Goal: Navigation & Orientation: Find specific page/section

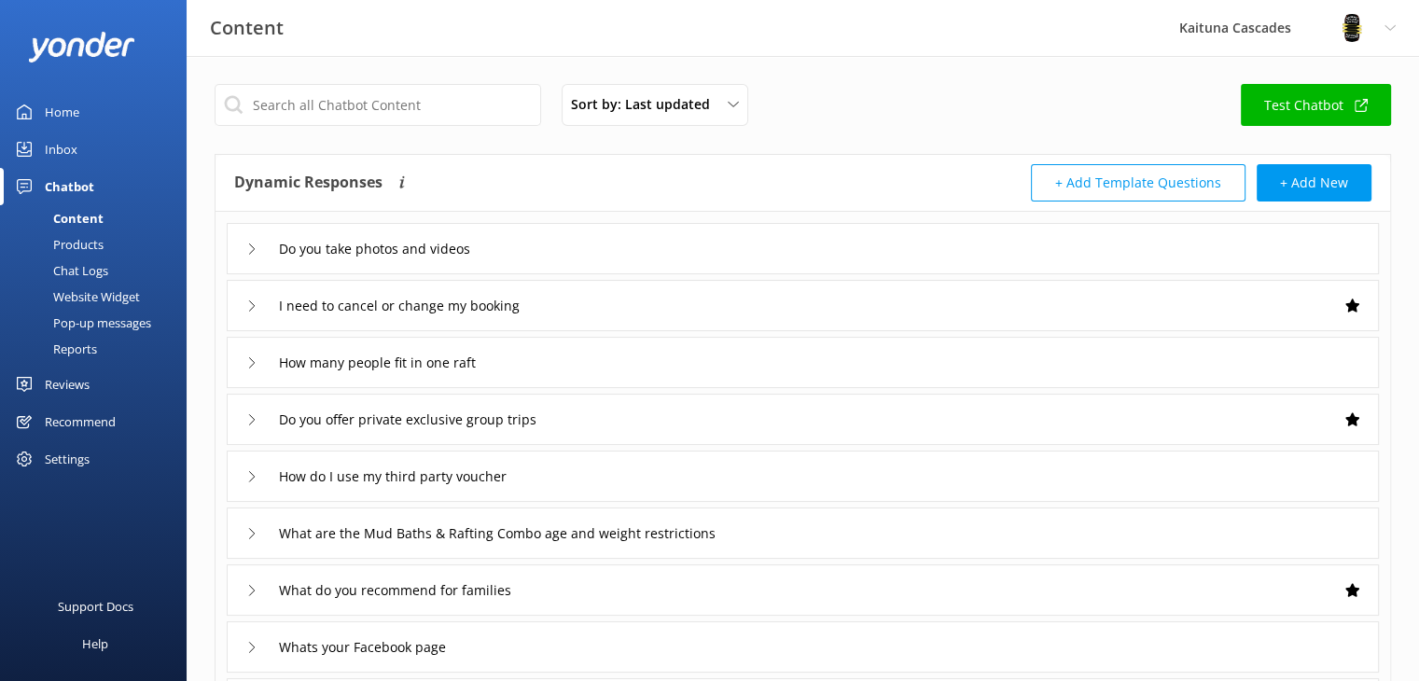
click at [20, 105] on icon at bounding box center [24, 111] width 15 height 15
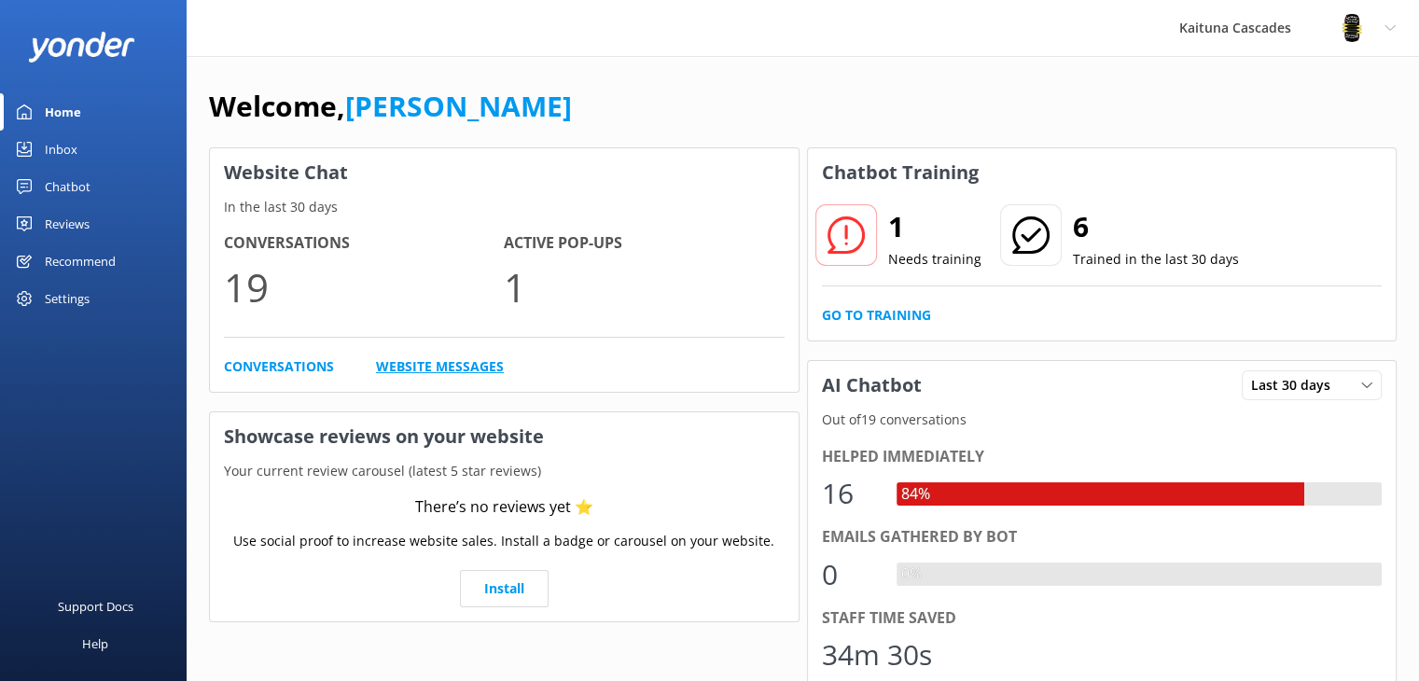
click at [452, 363] on link "Website Messages" at bounding box center [440, 366] width 128 height 21
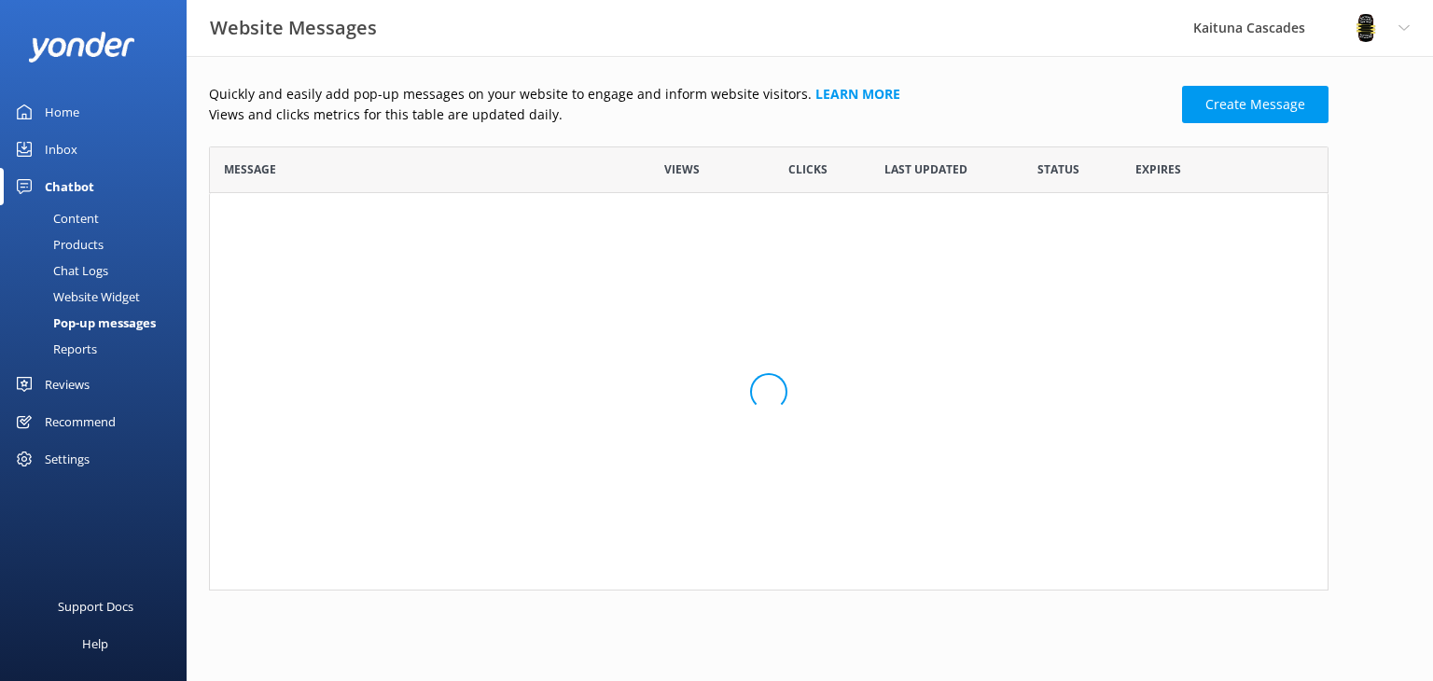
scroll to position [112, 1104]
click at [76, 121] on div "Home" at bounding box center [62, 111] width 35 height 37
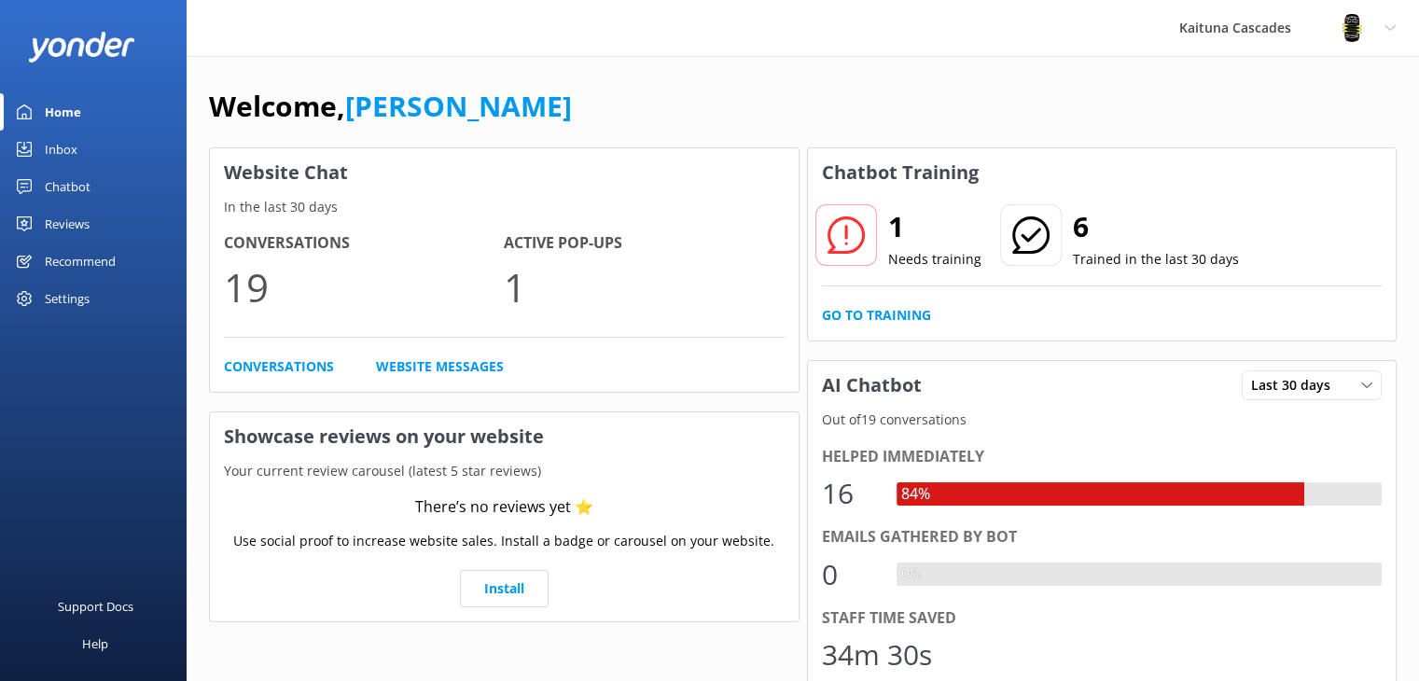
click at [851, 246] on icon at bounding box center [845, 234] width 37 height 37
click at [888, 245] on h2 "1" at bounding box center [934, 226] width 93 height 45
click at [882, 311] on link "Go to Training" at bounding box center [876, 315] width 109 height 21
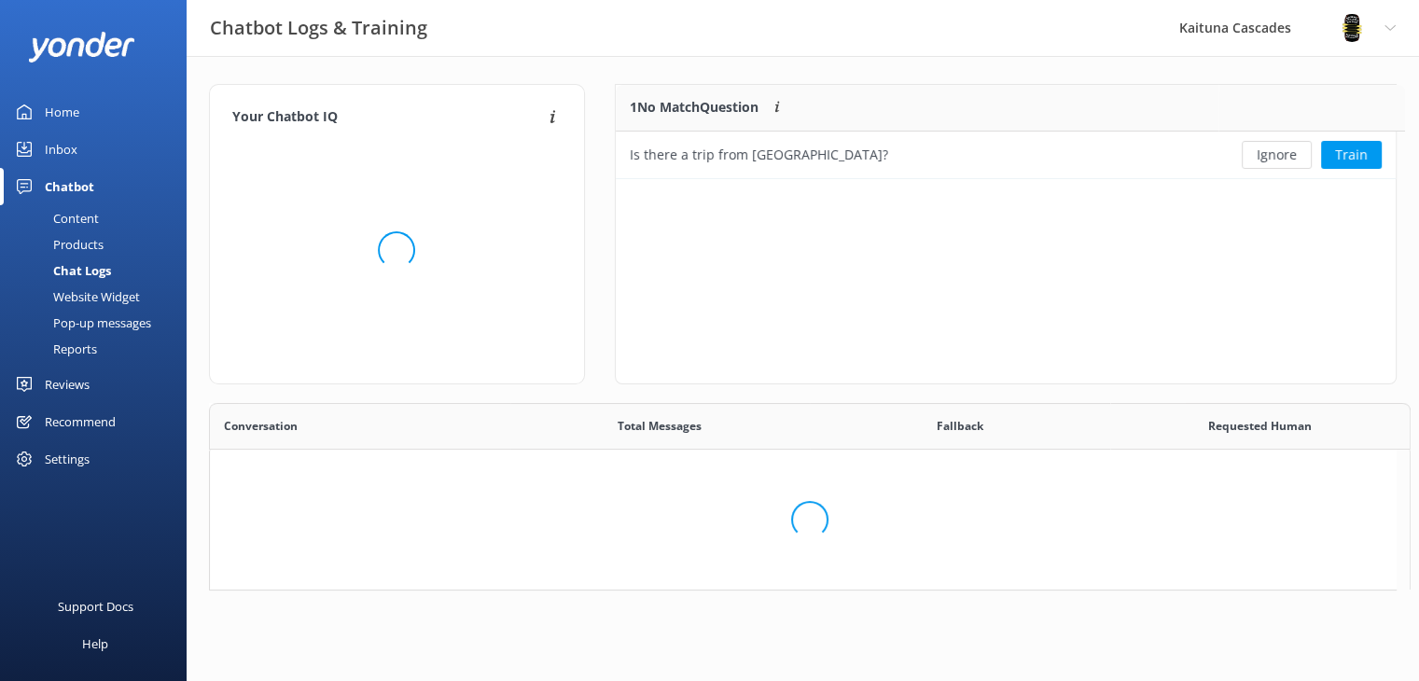
scroll to position [639, 1171]
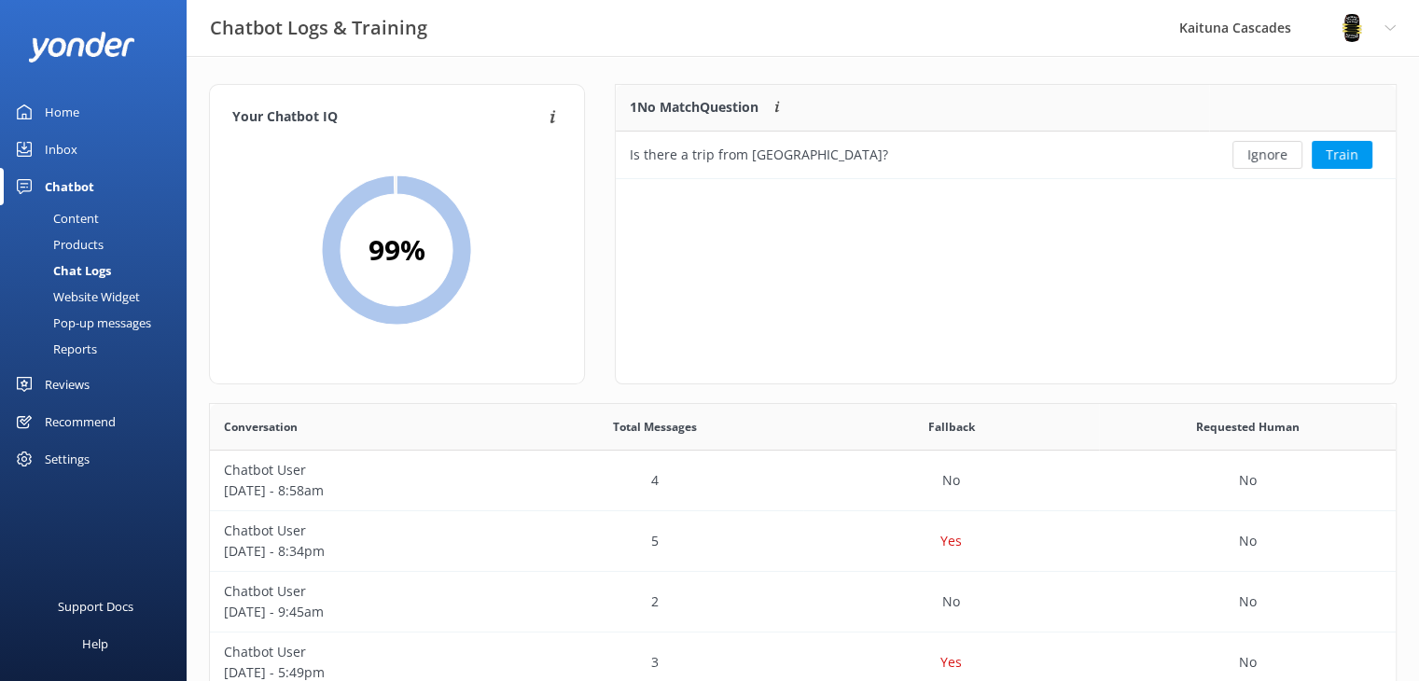
click at [42, 111] on link "Home" at bounding box center [93, 111] width 187 height 37
